Goal: Book appointment/travel/reservation

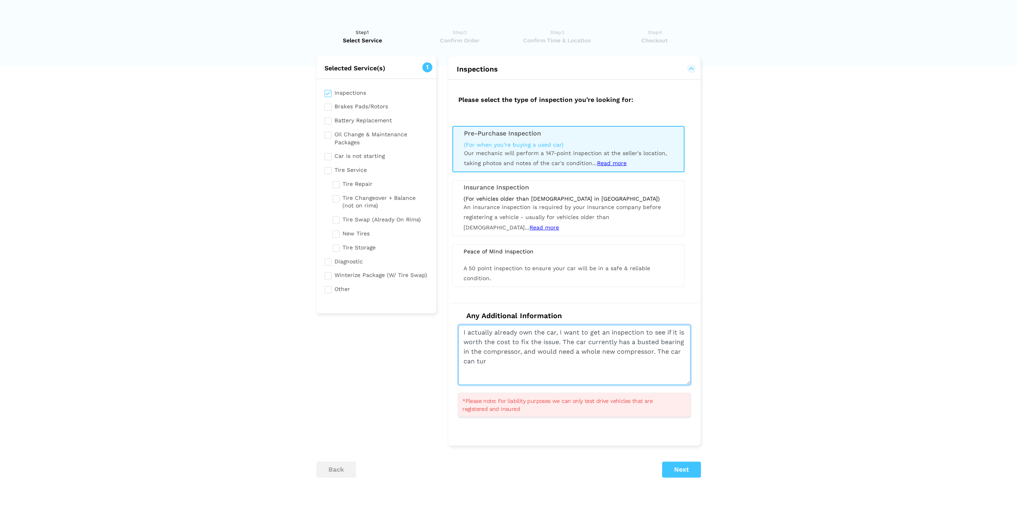
click at [505, 357] on textarea "I actually already own the car, I want to get an inspection to see if it is wor…" at bounding box center [574, 355] width 232 height 60
type textarea "I actually already own the car, I want to get an inspection to see if it is wor…"
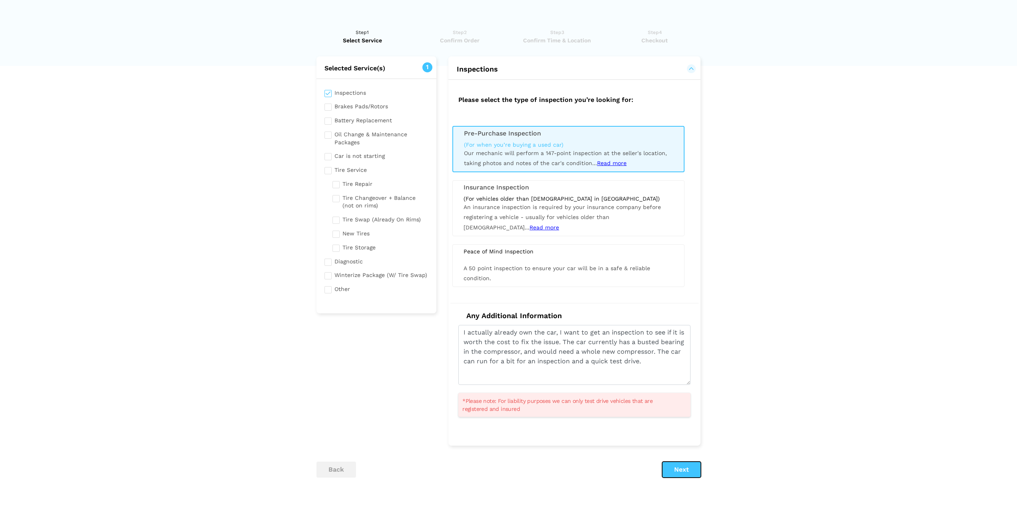
click at [682, 474] on button "Next" at bounding box center [681, 469] width 39 height 16
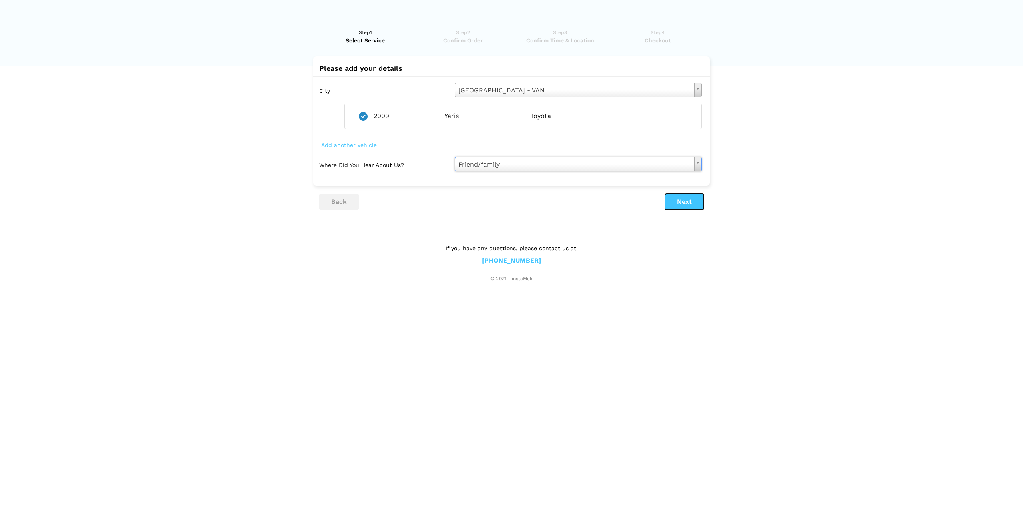
click at [676, 204] on button "Next" at bounding box center [684, 202] width 39 height 16
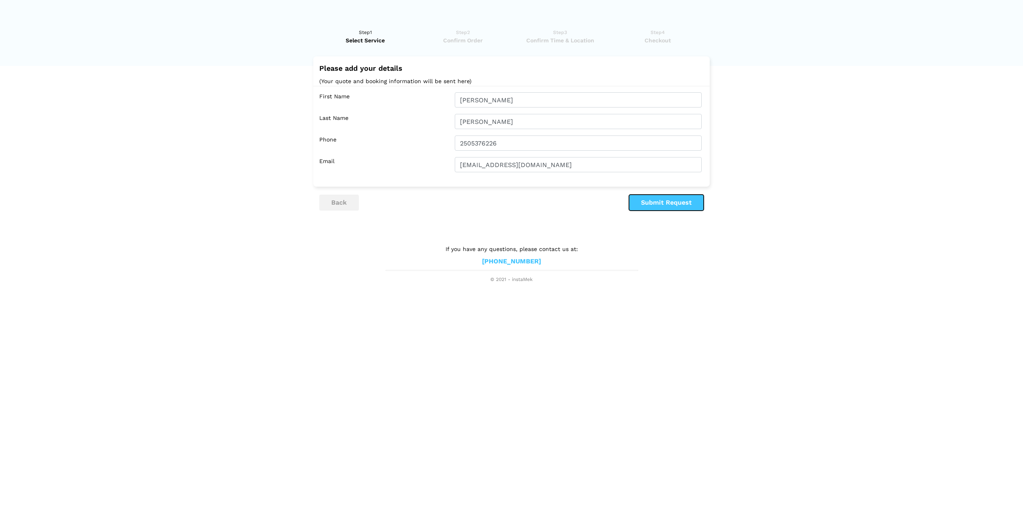
click at [660, 204] on button "Submit Request" at bounding box center [666, 203] width 75 height 16
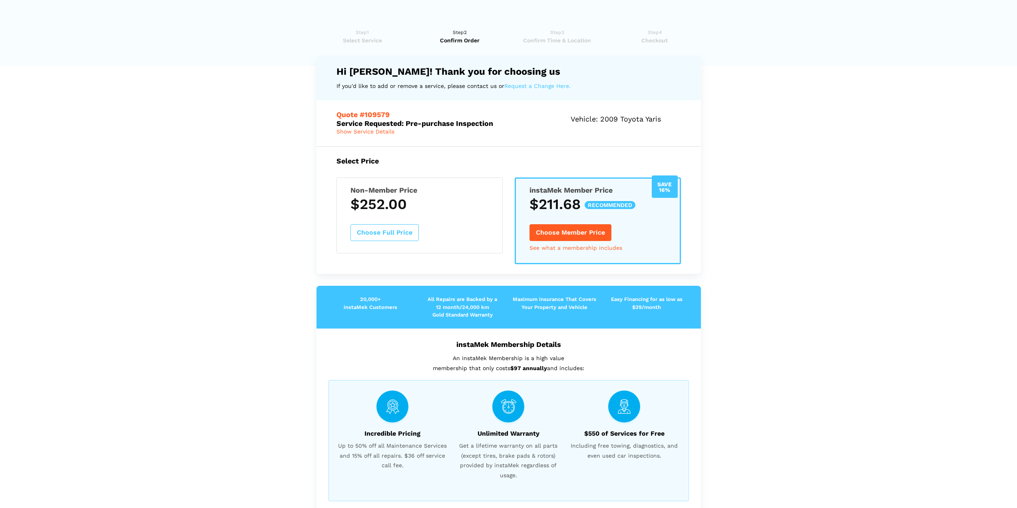
click at [358, 231] on button "Choose Full Price" at bounding box center [384, 232] width 68 height 17
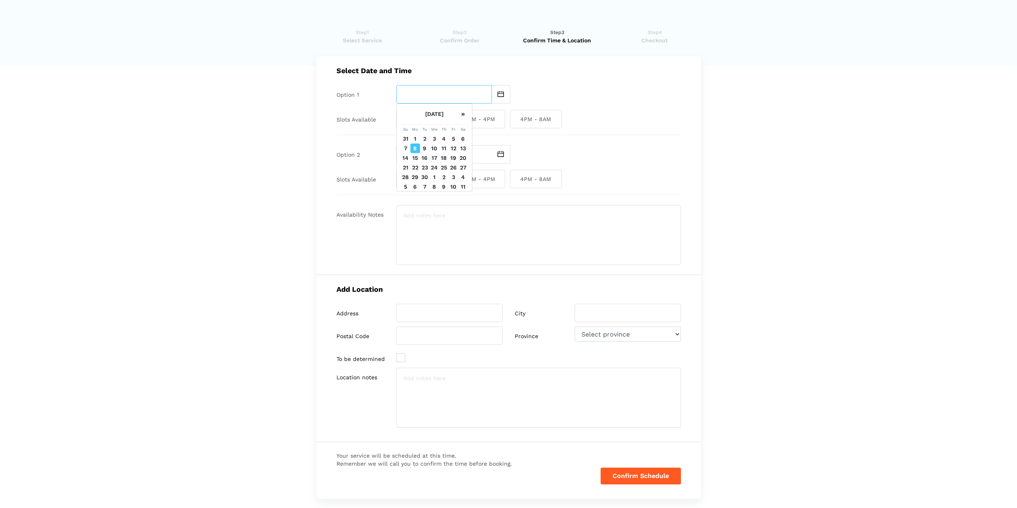
click at [409, 89] on input "text" at bounding box center [443, 94] width 95 height 18
click at [435, 153] on td "10" at bounding box center [434, 148] width 10 height 10
type input "[DATE]"
click at [415, 117] on span "8AM - 12PM" at bounding box center [422, 119] width 52 height 18
click at [401, 117] on input "8AM - 12PM" at bounding box center [398, 119] width 5 height 18
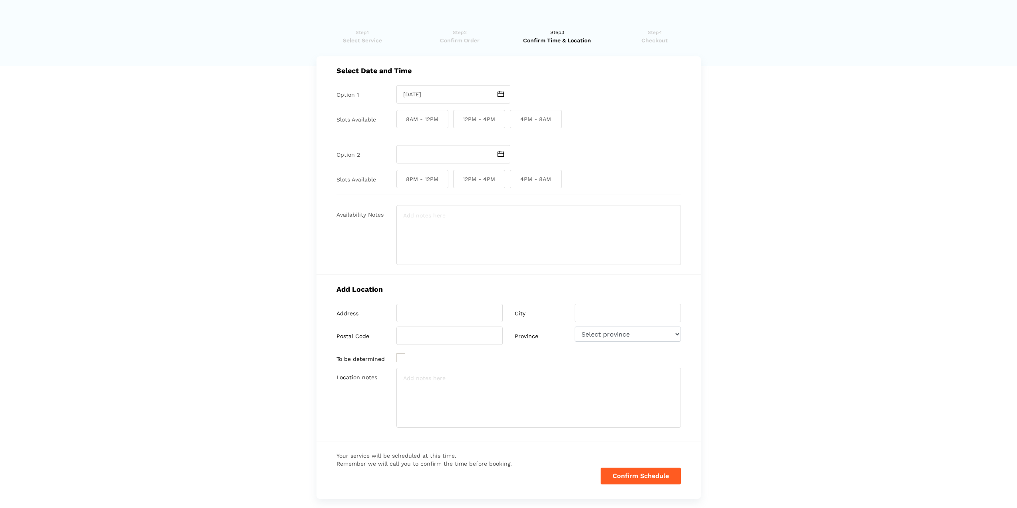
checkbox input "true"
click at [414, 151] on input "text" at bounding box center [443, 154] width 95 height 18
click at [452, 213] on td "12" at bounding box center [454, 208] width 10 height 10
type input "[DATE]"
click at [427, 184] on span "8AM - 12PM" at bounding box center [422, 179] width 52 height 18
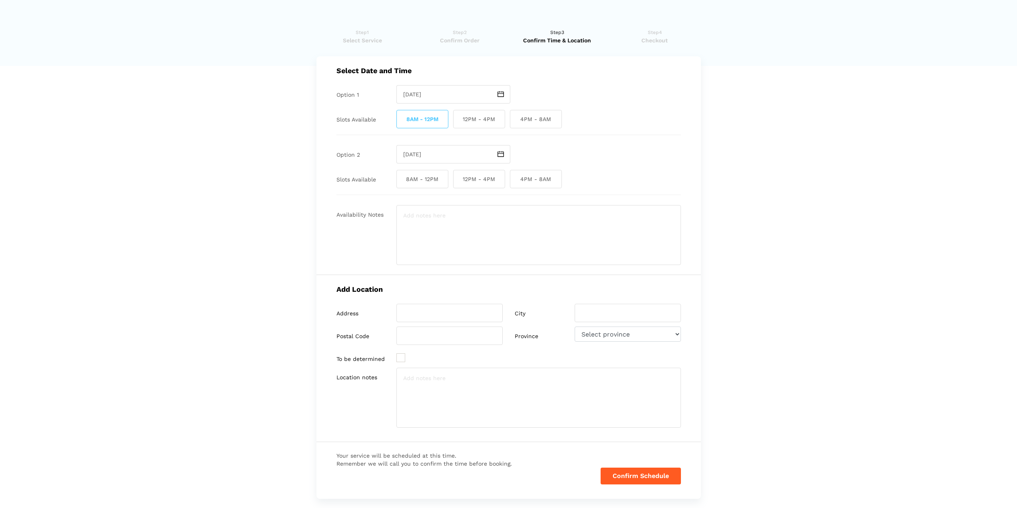
click at [401, 184] on input "8AM - 12PM" at bounding box center [398, 179] width 5 height 18
checkbox input "true"
click at [426, 220] on textarea at bounding box center [538, 235] width 284 height 60
type textarea "I"
type textarea "T"
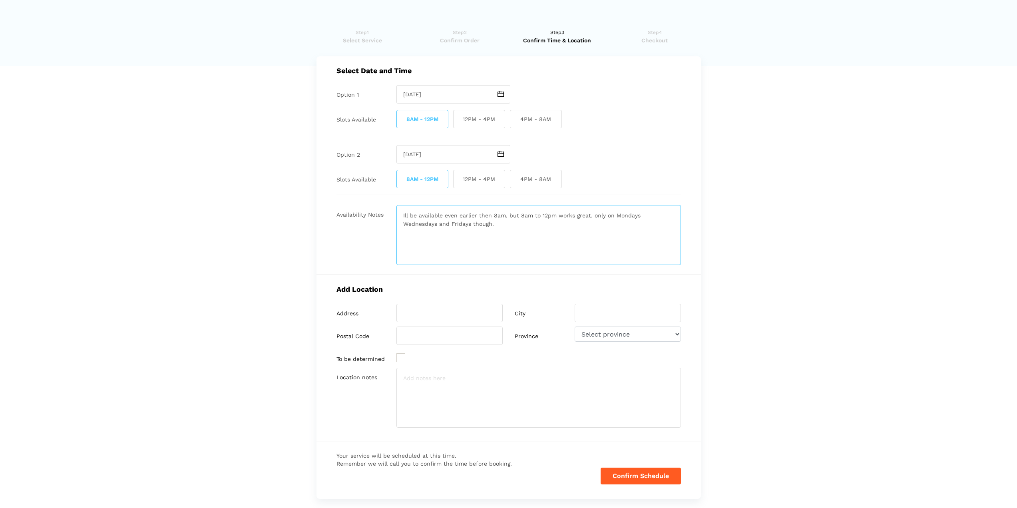
type textarea "Ill be available even earlier then 8am, but 8am to 12pm works great, only on Mo…"
click at [411, 318] on input "search" at bounding box center [449, 313] width 106 height 18
type input "[STREET_ADDRESS]"
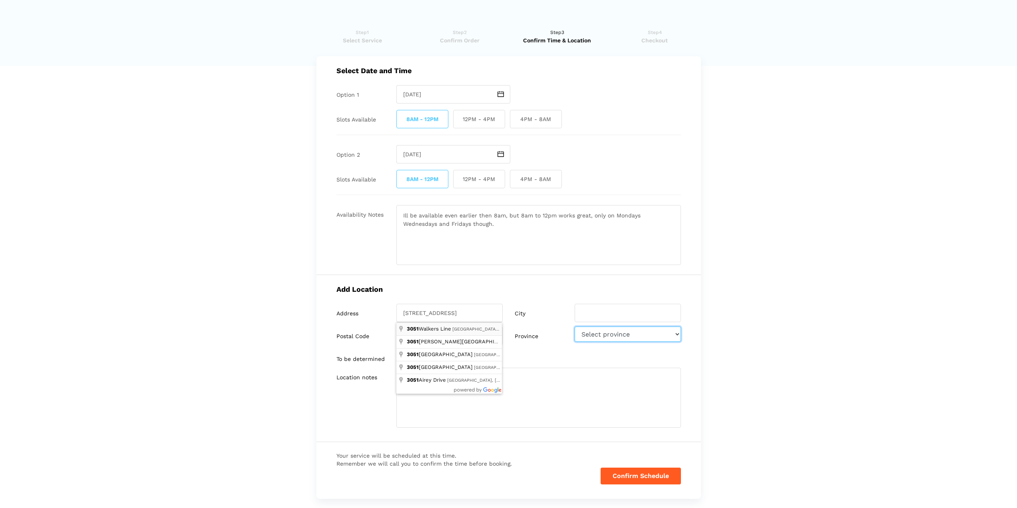
select select "BC"
click at [612, 297] on div "Add Location Address [STREET_ADDRESS] City Postal Code Province Select province" at bounding box center [508, 358] width 384 height 167
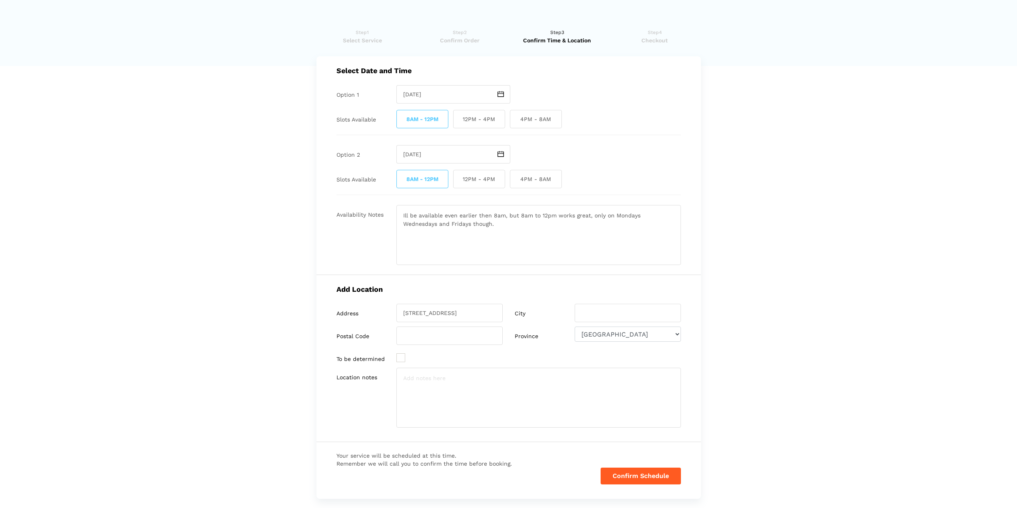
click at [611, 303] on div "Add Location Address [STREET_ADDRESS] City Postal Code Province Select province" at bounding box center [508, 358] width 384 height 167
click at [610, 310] on input "search" at bounding box center [627, 313] width 106 height 18
type input "[GEOGRAPHIC_DATA]"
click at [432, 330] on input "search" at bounding box center [449, 335] width 106 height 18
type input "V6K4E8"
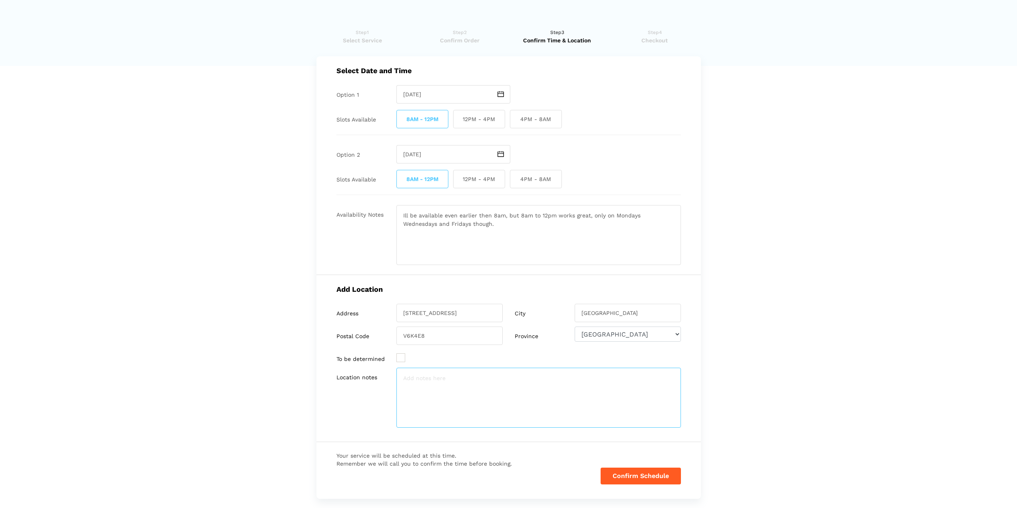
click at [408, 378] on textarea at bounding box center [538, 398] width 284 height 60
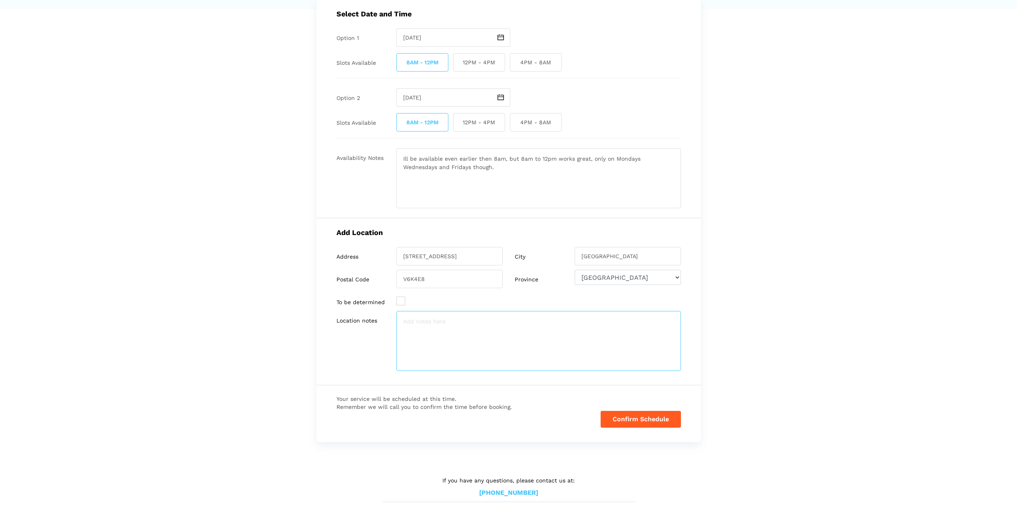
scroll to position [64, 0]
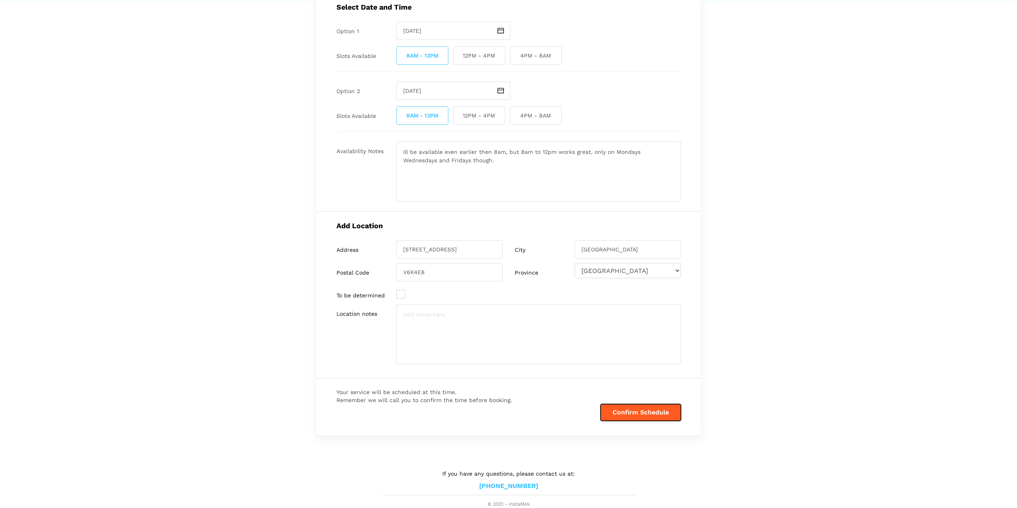
click at [608, 411] on button "Confirm Schedule" at bounding box center [640, 412] width 80 height 17
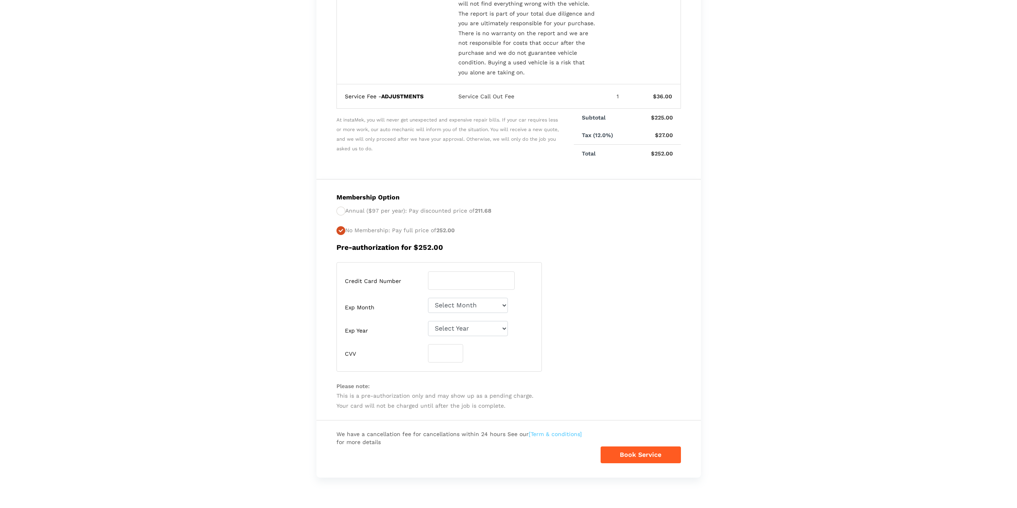
scroll to position [183, 0]
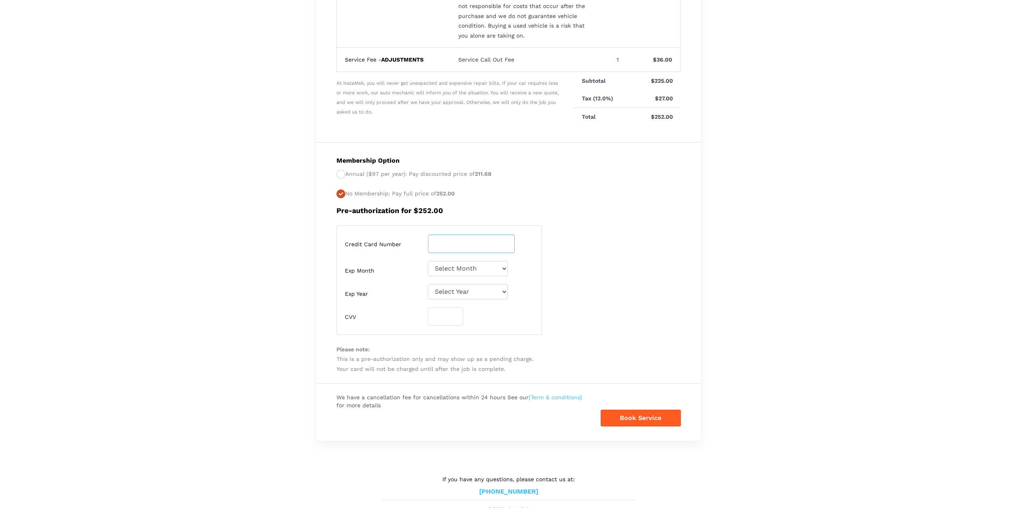
click at [434, 242] on input "number" at bounding box center [471, 243] width 87 height 18
type input "[CREDIT_CARD_NUMBER]"
select select "08"
select select "2027"
type input "989"
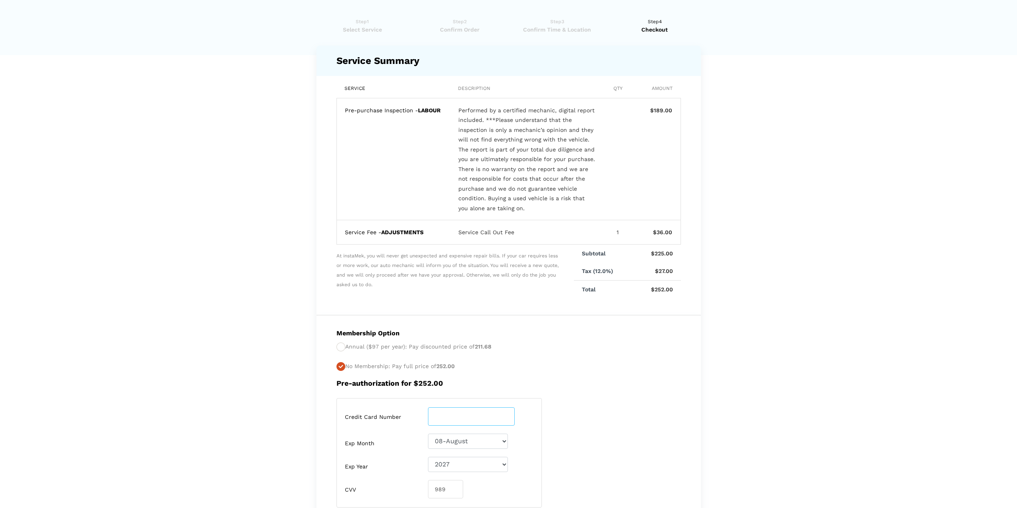
scroll to position [0, 0]
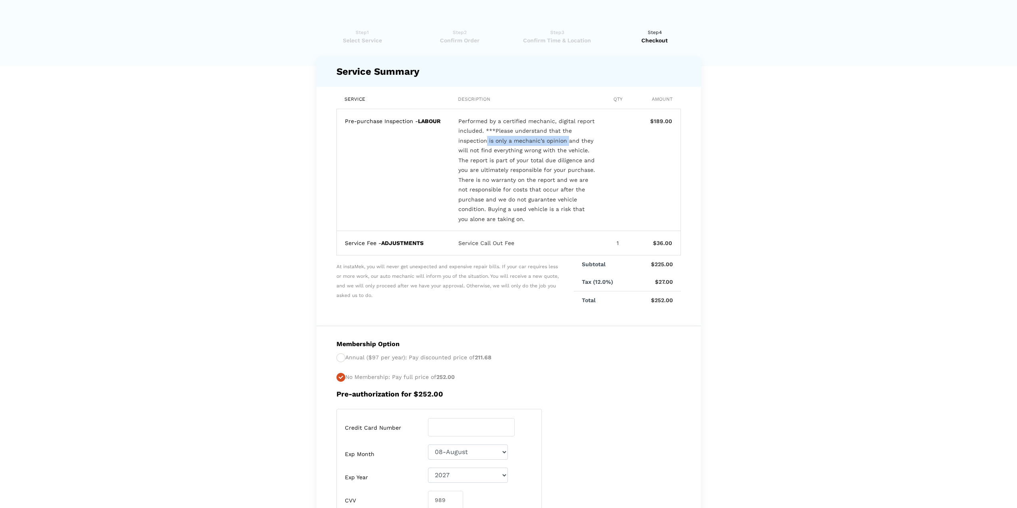
drag, startPoint x: 486, startPoint y: 140, endPoint x: 567, endPoint y: 139, distance: 81.5
click at [567, 139] on div "Performed by a certified mechanic, digital report included. ***Please understan…" at bounding box center [526, 170] width 137 height 108
drag, startPoint x: 505, startPoint y: 131, endPoint x: 554, endPoint y: 148, distance: 51.8
click at [554, 148] on div "Performed by a certified mechanic, digital report included. ***Please understan…" at bounding box center [526, 170] width 137 height 108
drag, startPoint x: 473, startPoint y: 158, endPoint x: 544, endPoint y: 179, distance: 73.4
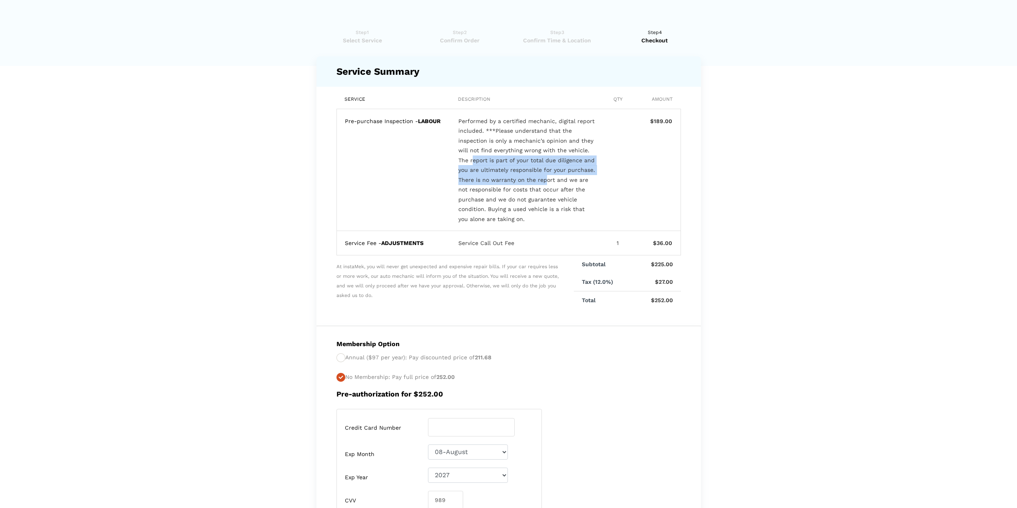
click at [544, 179] on div "Performed by a certified mechanic, digital report included. ***Please understan…" at bounding box center [526, 170] width 137 height 108
click at [425, 190] on div "Pre-purchase Inspection - LABOUR" at bounding box center [394, 170] width 98 height 108
click at [401, 242] on b "ADJUSTMENTS" at bounding box center [402, 243] width 42 height 6
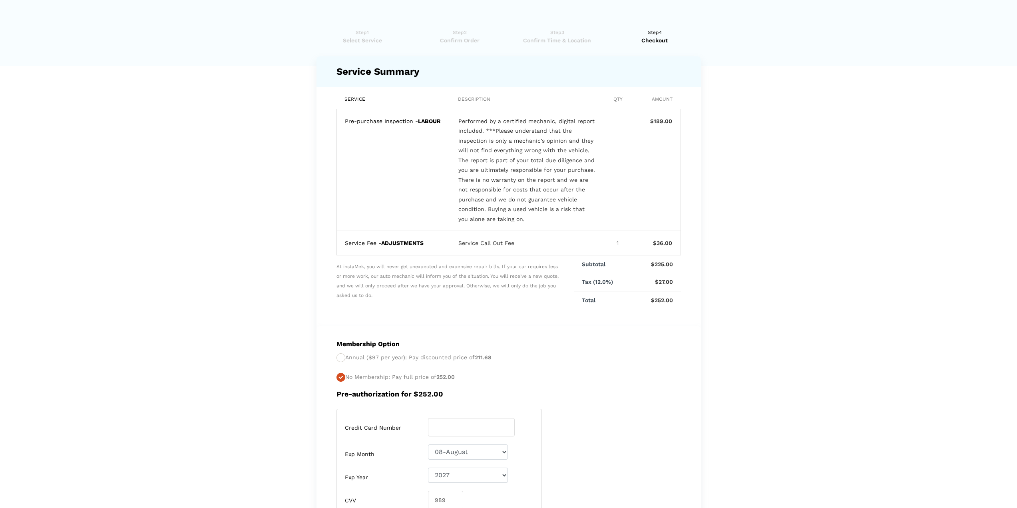
click at [425, 217] on div "Pre-purchase Inspection - LABOUR" at bounding box center [394, 170] width 98 height 108
click at [493, 244] on div "Service Call Out Fee" at bounding box center [526, 243] width 137 height 10
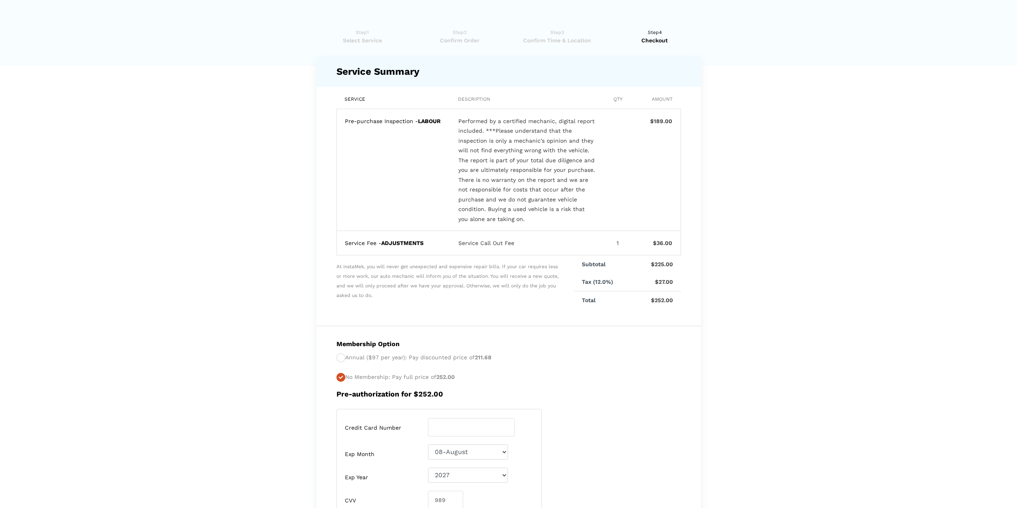
click at [449, 220] on div "Pre-purchase Inspection - LABOUR Performed by a certified mechanic, digital rep…" at bounding box center [508, 170] width 344 height 122
click at [541, 38] on span "Confirm Time & Location" at bounding box center [557, 40] width 92 height 8
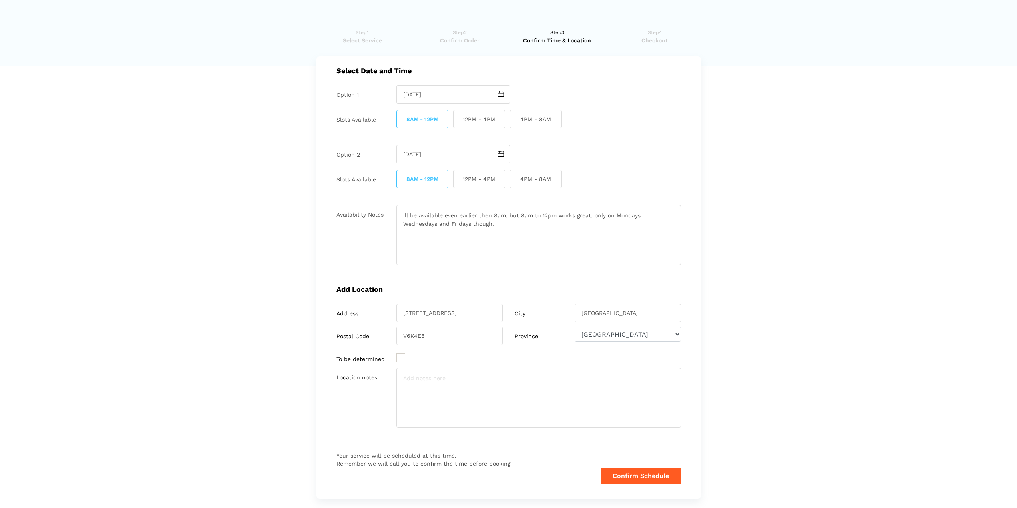
click at [663, 37] on span "Checkout" at bounding box center [654, 40] width 92 height 8
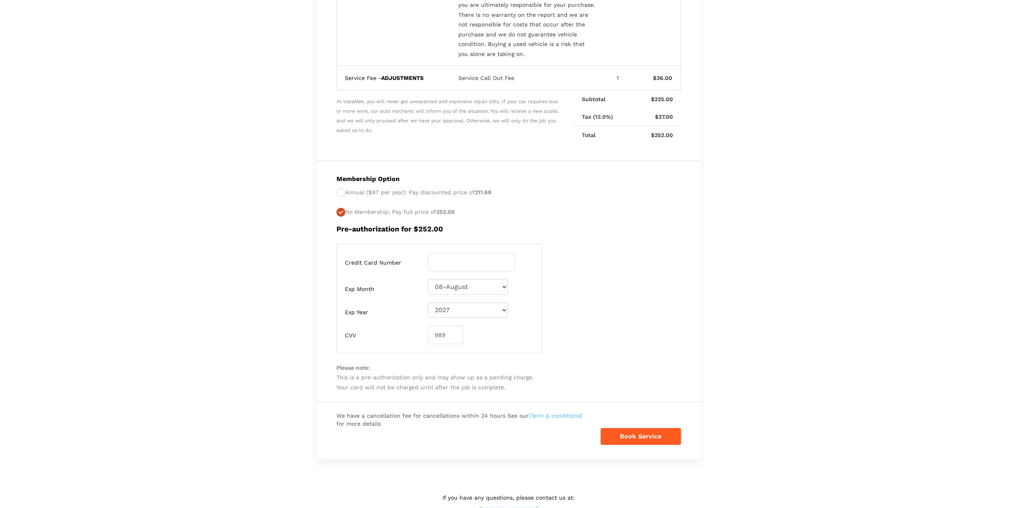
scroll to position [189, 0]
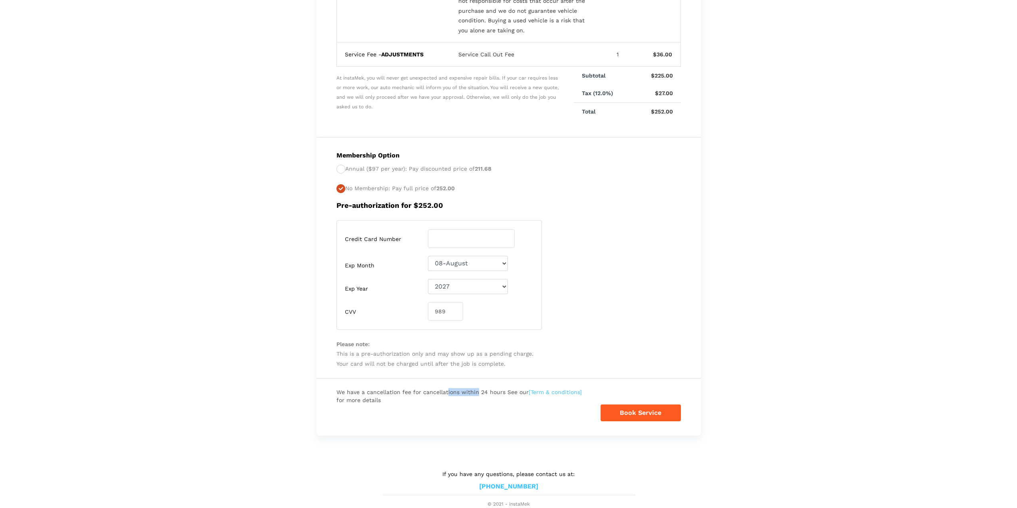
drag, startPoint x: 445, startPoint y: 390, endPoint x: 477, endPoint y: 390, distance: 31.2
click at [477, 390] on span "We have a cancellation fee for cancellations within 24 hours See our [Term & co…" at bounding box center [462, 396] width 252 height 16
click at [483, 400] on span "We have a cancellation fee for cancellations within 24 hours See our [Term & co…" at bounding box center [462, 396] width 252 height 16
click at [629, 408] on button "Book Service" at bounding box center [640, 412] width 80 height 17
